Goal: Task Accomplishment & Management: Manage account settings

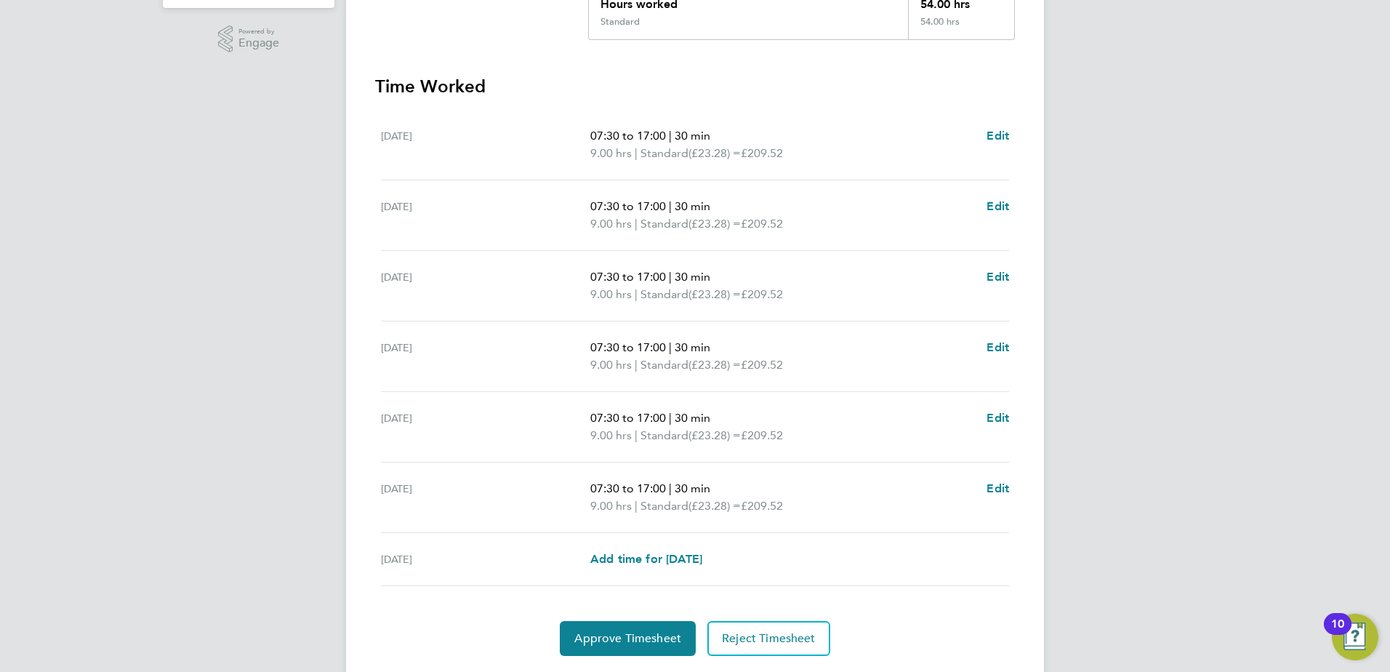
scroll to position [364, 0]
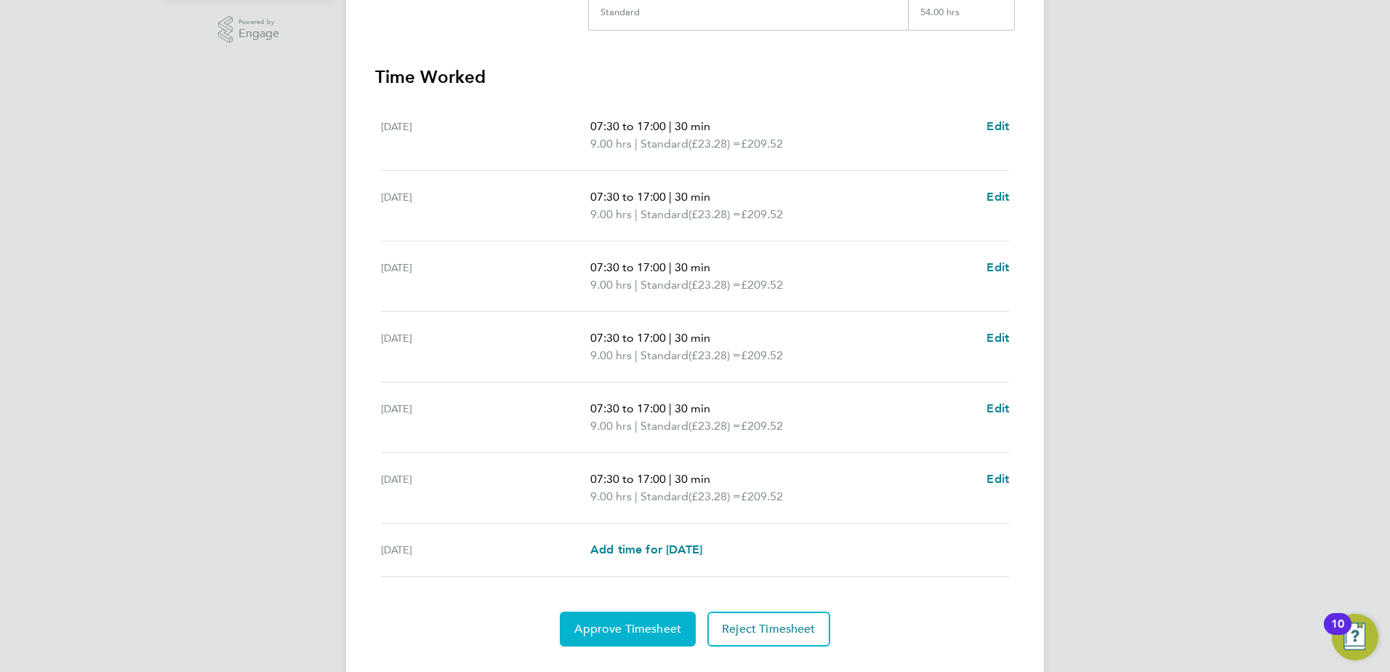
drag, startPoint x: 643, startPoint y: 638, endPoint x: 649, endPoint y: 631, distance: 8.8
click at [643, 638] on button "Approve Timesheet" at bounding box center [628, 629] width 136 height 35
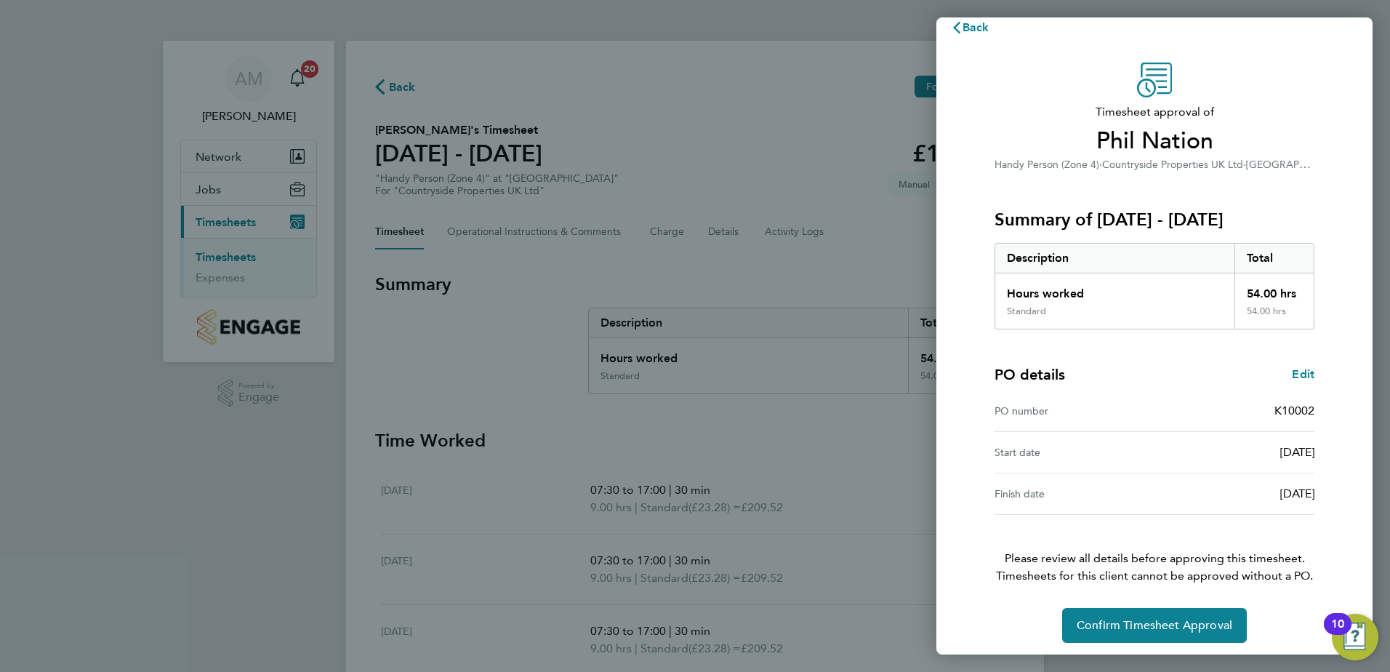
scroll to position [25, 0]
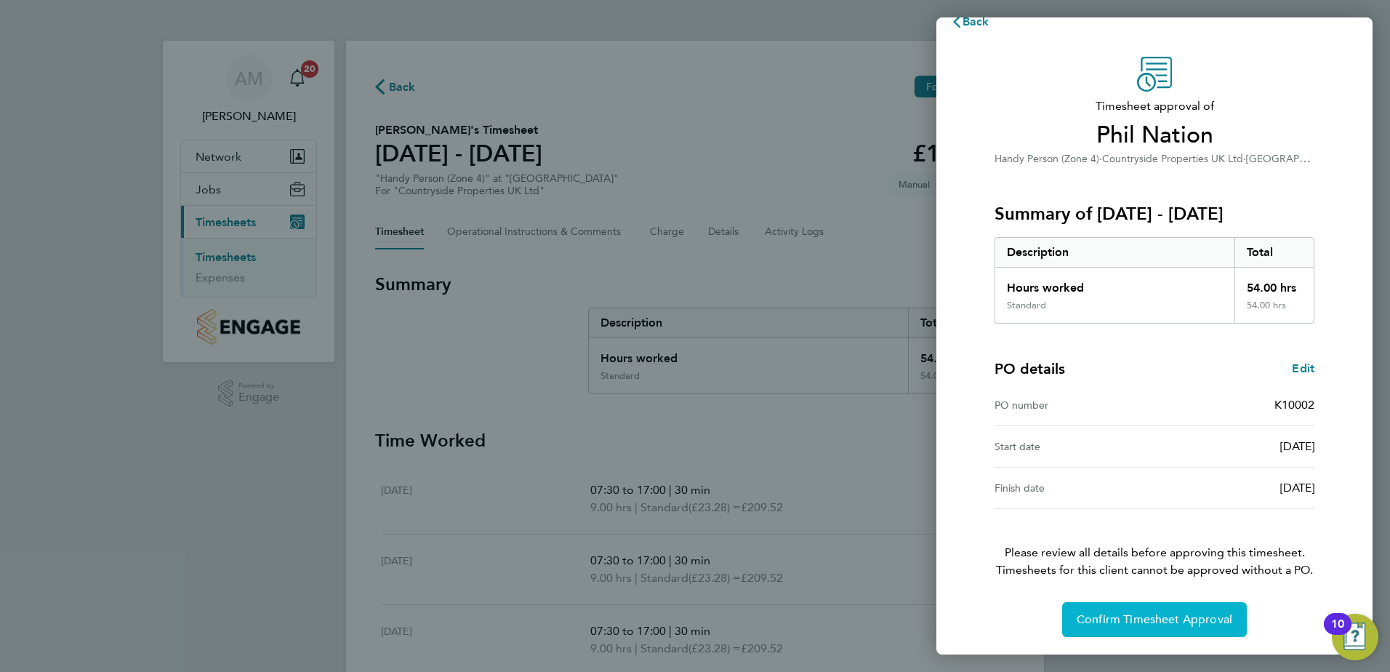
click at [1175, 625] on span "Confirm Timesheet Approval" at bounding box center [1155, 619] width 156 height 15
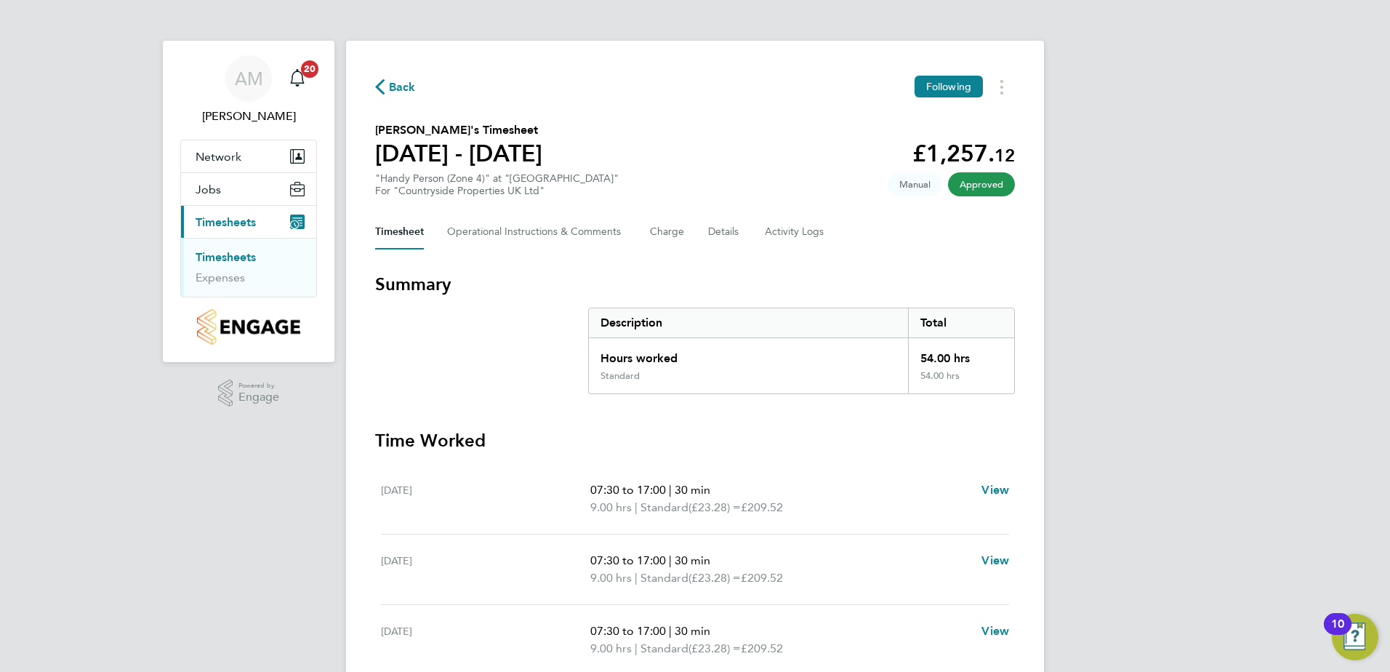
drag, startPoint x: 417, startPoint y: 83, endPoint x: 395, endPoint y: 87, distance: 23.0
click at [417, 83] on div "Back Following" at bounding box center [695, 87] width 640 height 23
click at [395, 87] on span "Back" at bounding box center [402, 87] width 27 height 17
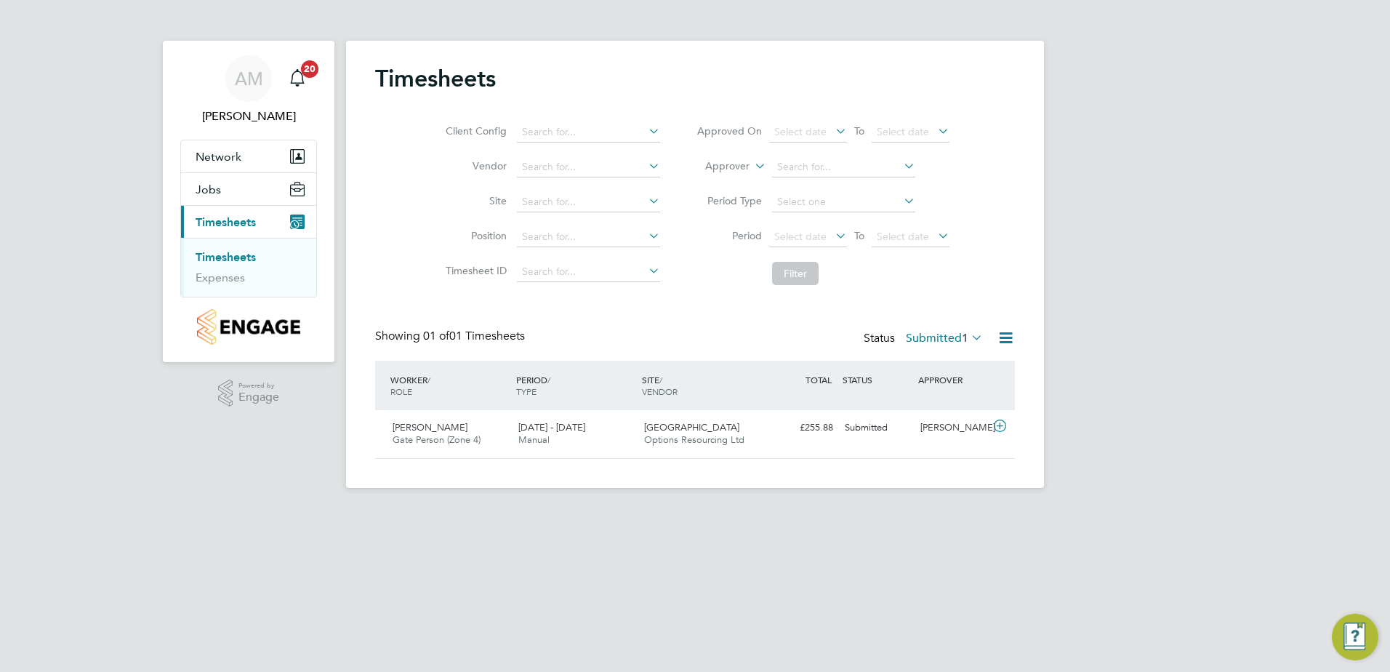
scroll to position [37, 127]
click at [985, 430] on div "[PERSON_NAME]" at bounding box center [953, 428] width 76 height 24
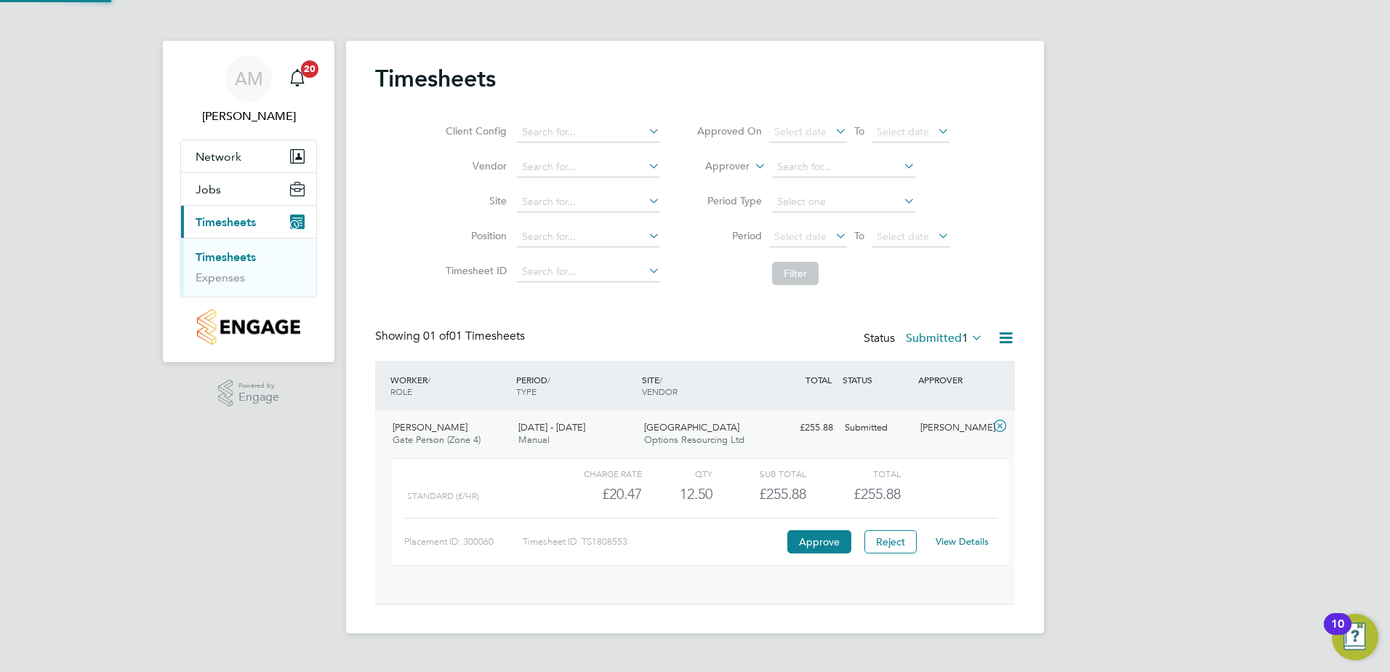
scroll to position [25, 142]
click at [824, 536] on button "Approve" at bounding box center [819, 541] width 64 height 23
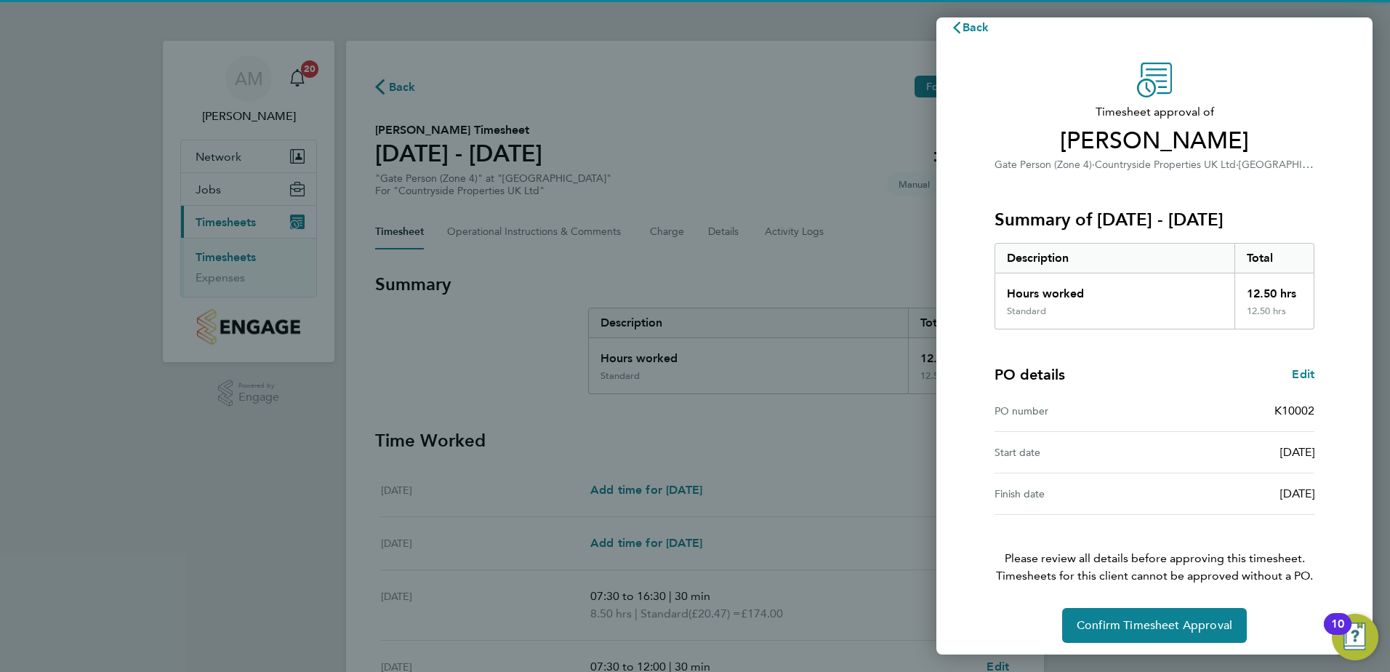
scroll to position [25, 0]
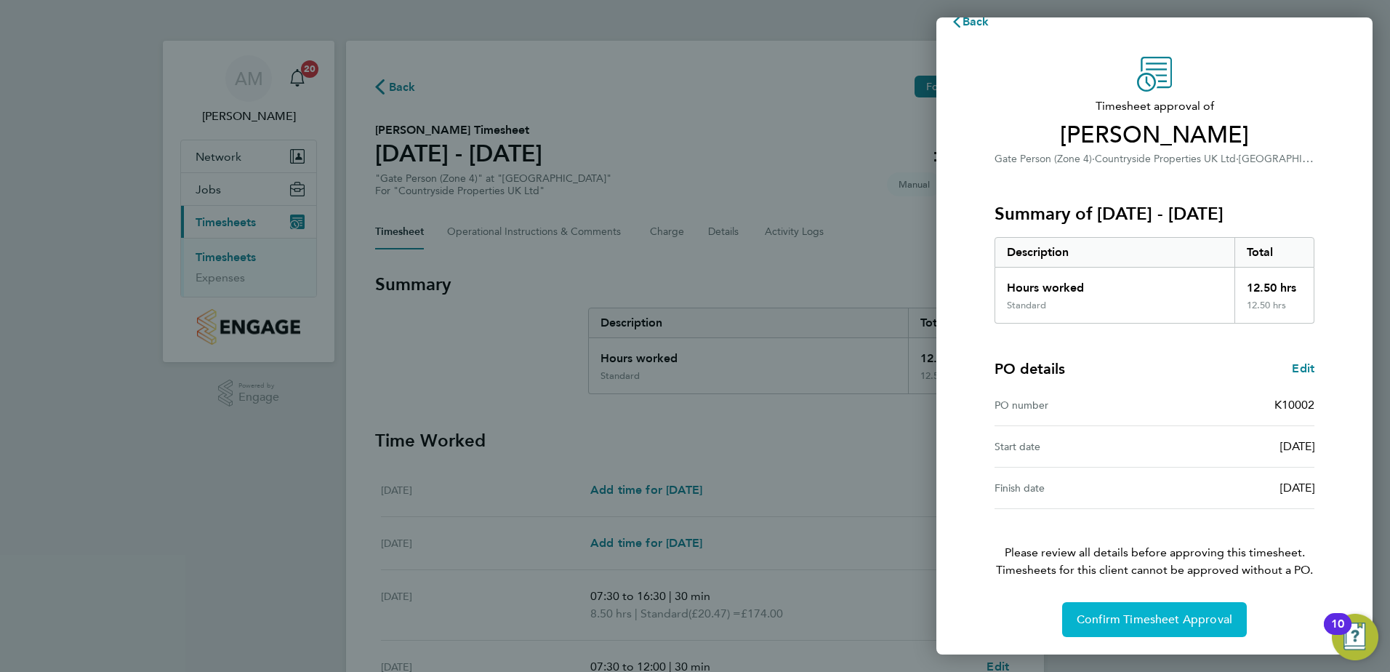
click at [1196, 612] on span "Confirm Timesheet Approval" at bounding box center [1155, 619] width 156 height 15
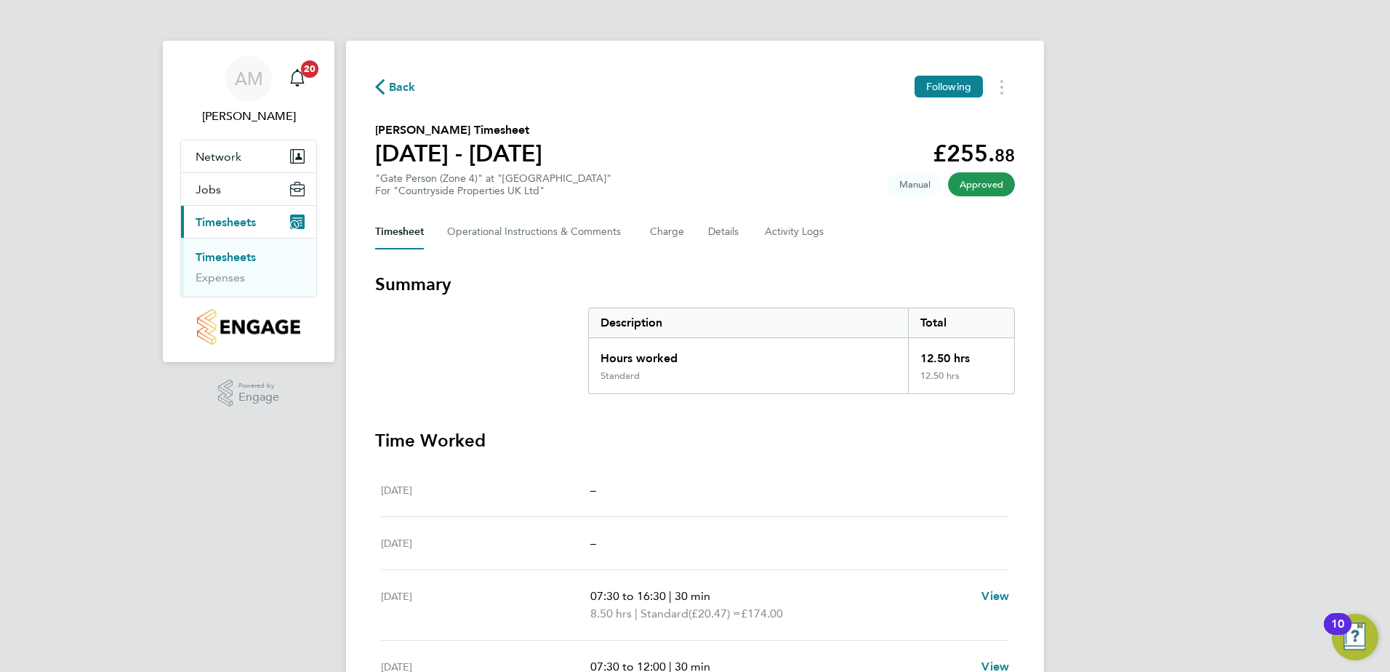
drag, startPoint x: 1120, startPoint y: 355, endPoint x: 1054, endPoint y: 177, distance: 189.8
click at [1120, 355] on div "AM [PERSON_NAME] Notifications 20 Applications: Network Team Members Sites Jobs…" at bounding box center [695, 464] width 1390 height 929
